Goal: Navigation & Orientation: Find specific page/section

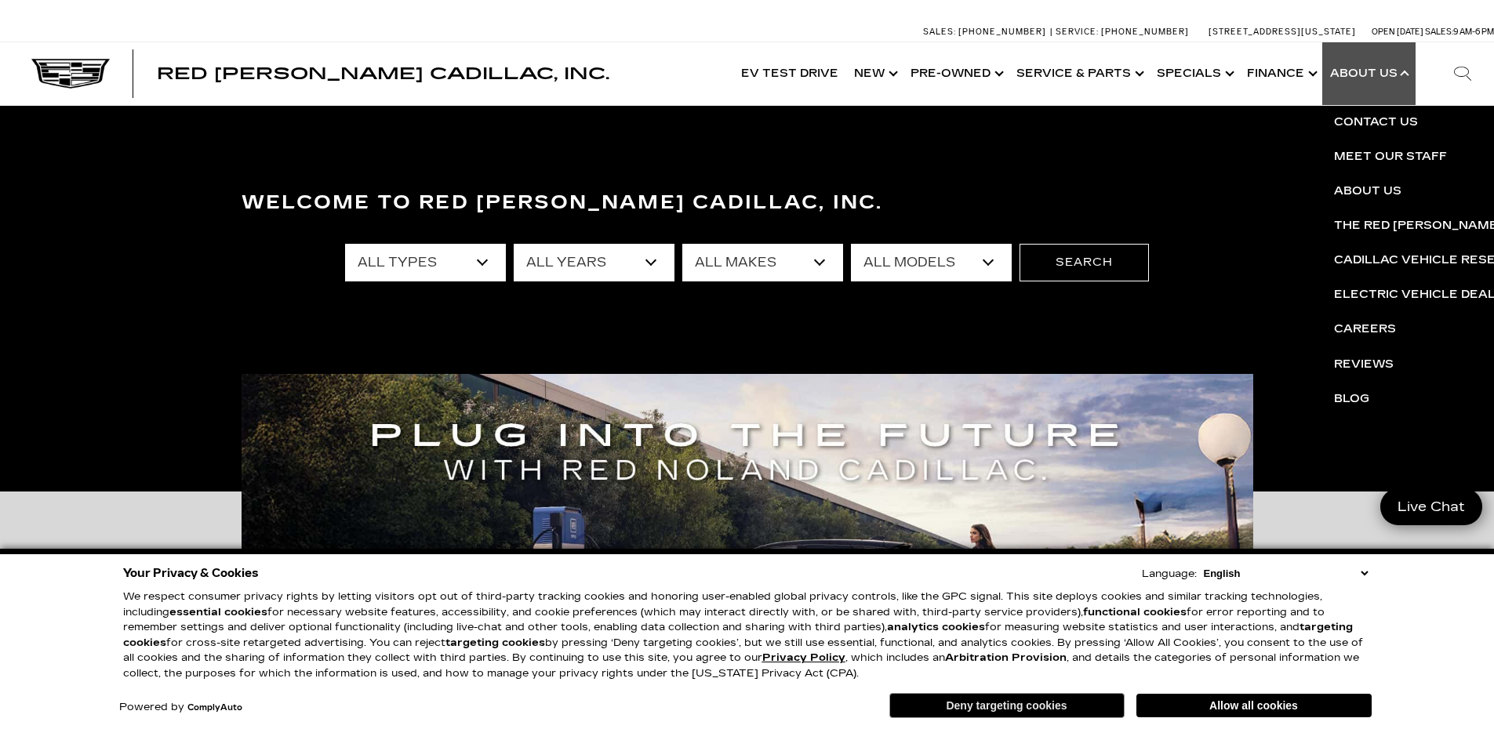
click at [994, 706] on button "Deny targeting cookies" at bounding box center [1006, 705] width 235 height 25
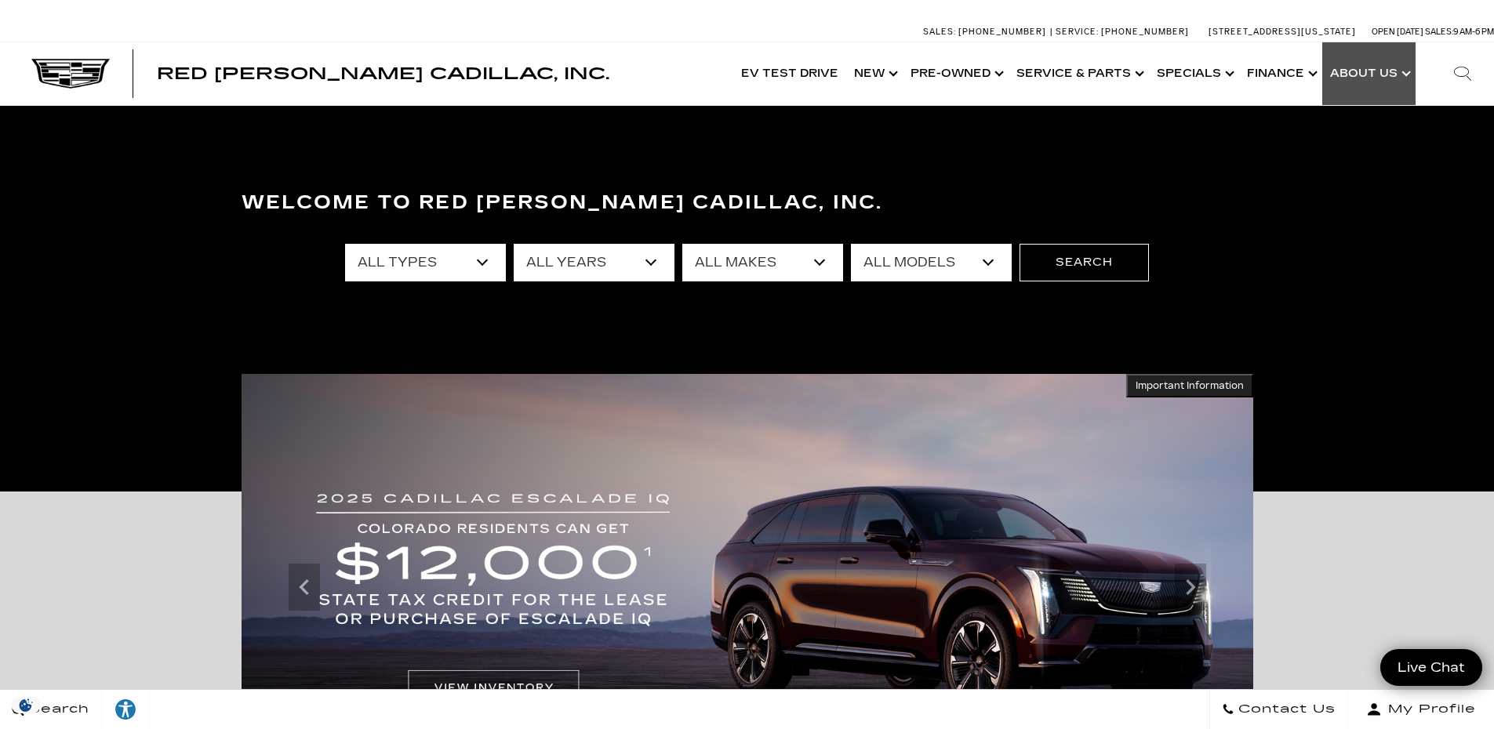
click at [1376, 72] on link "Show About Us" at bounding box center [1368, 73] width 93 height 63
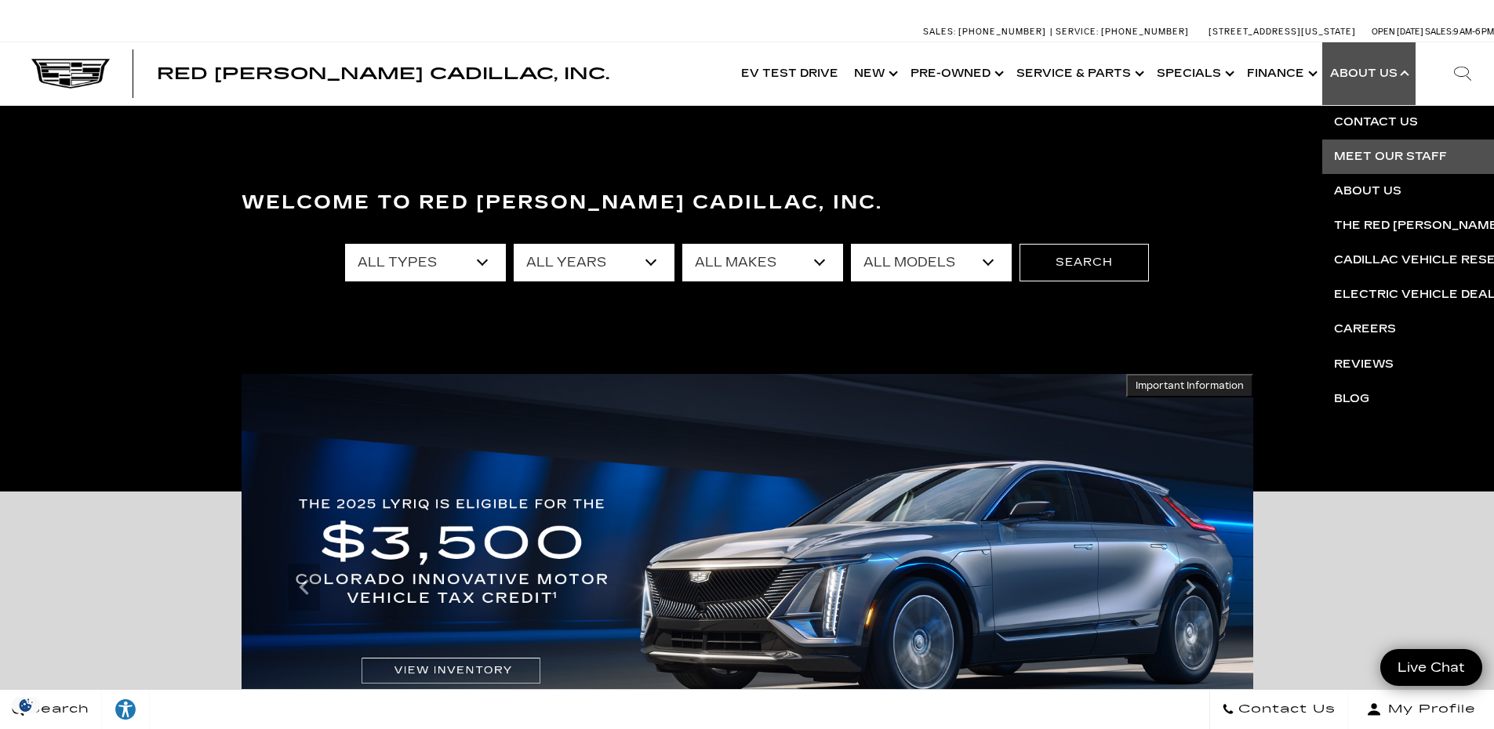
click at [1375, 158] on link "Meet Our Staff" at bounding box center [1512, 157] width 380 height 35
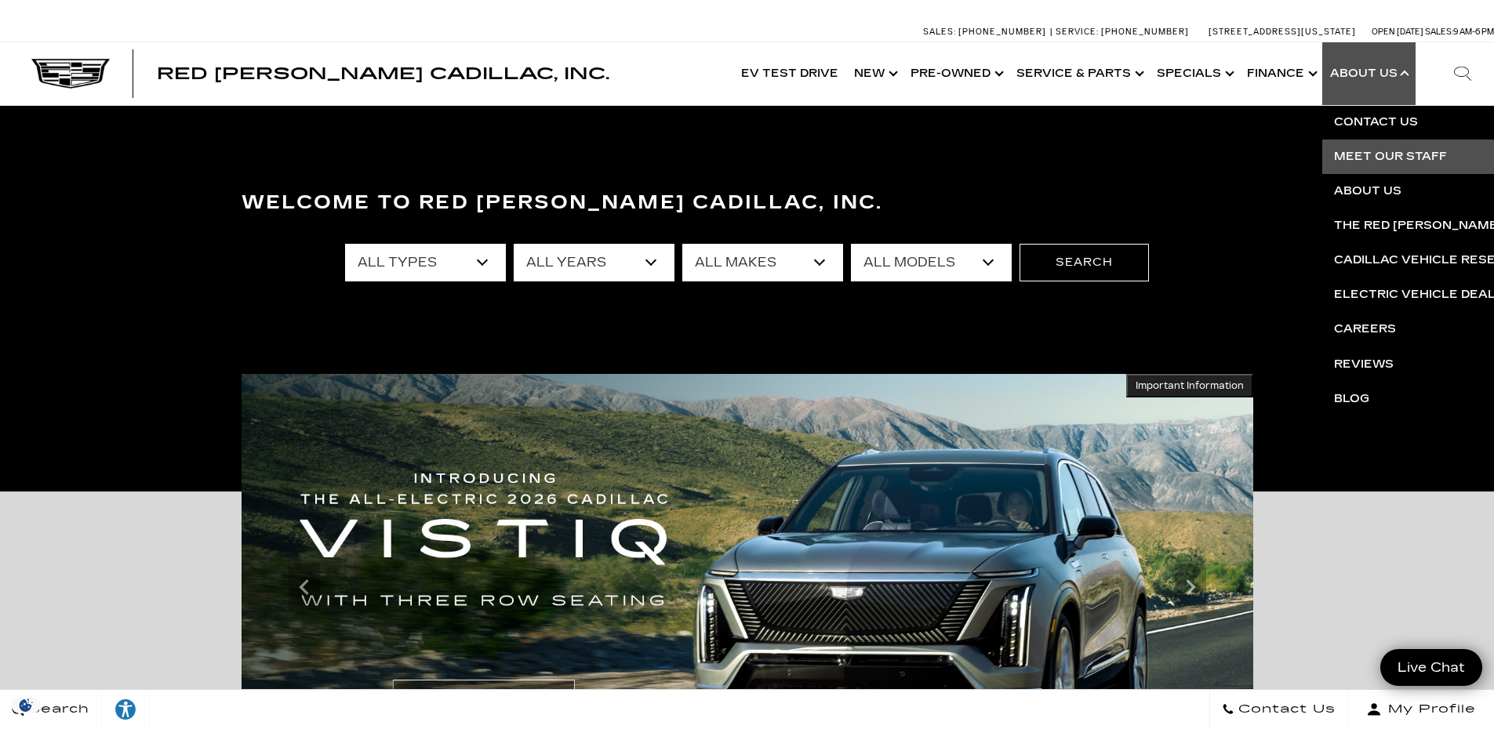
click at [1372, 154] on link "Meet Our Staff" at bounding box center [1512, 157] width 380 height 35
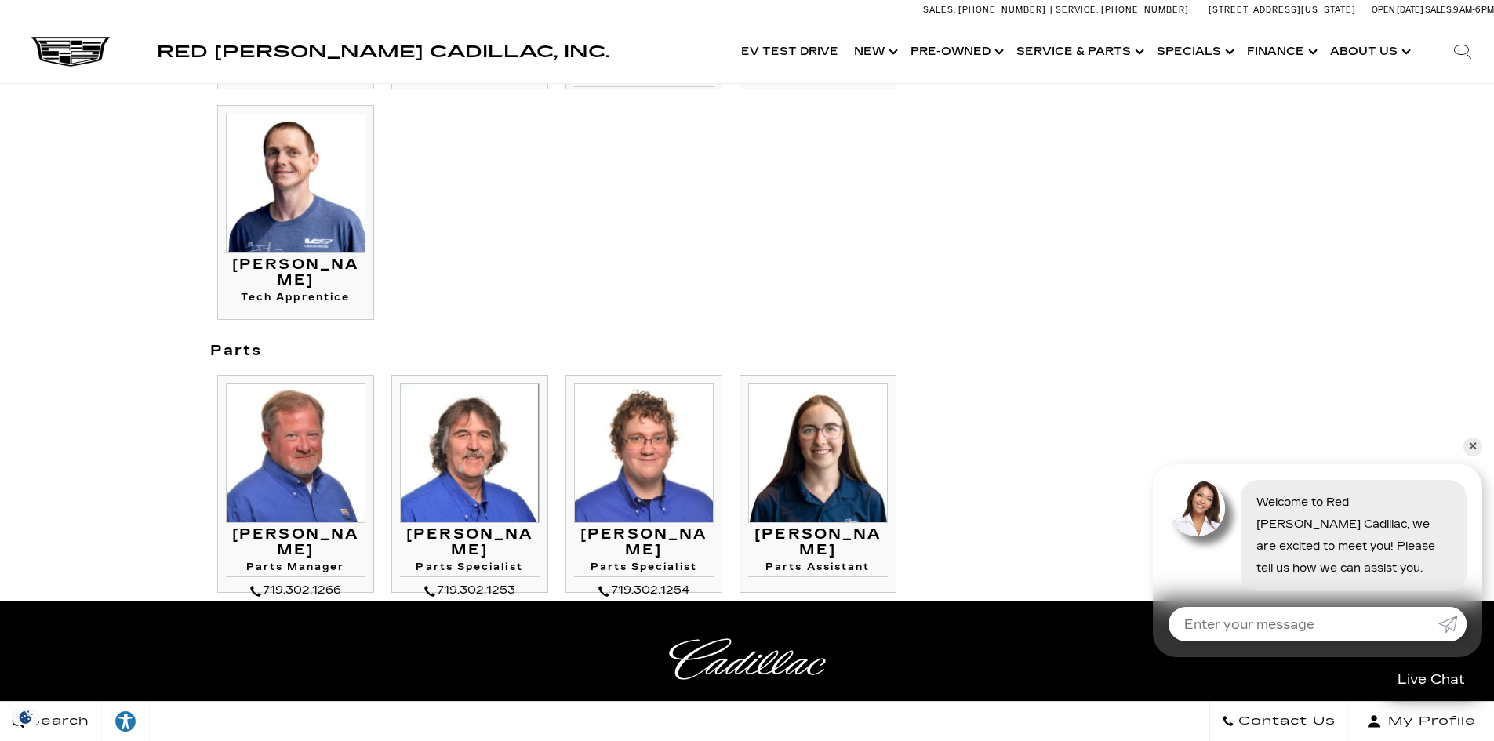
scroll to position [1882, 0]
